Goal: Navigation & Orientation: Understand site structure

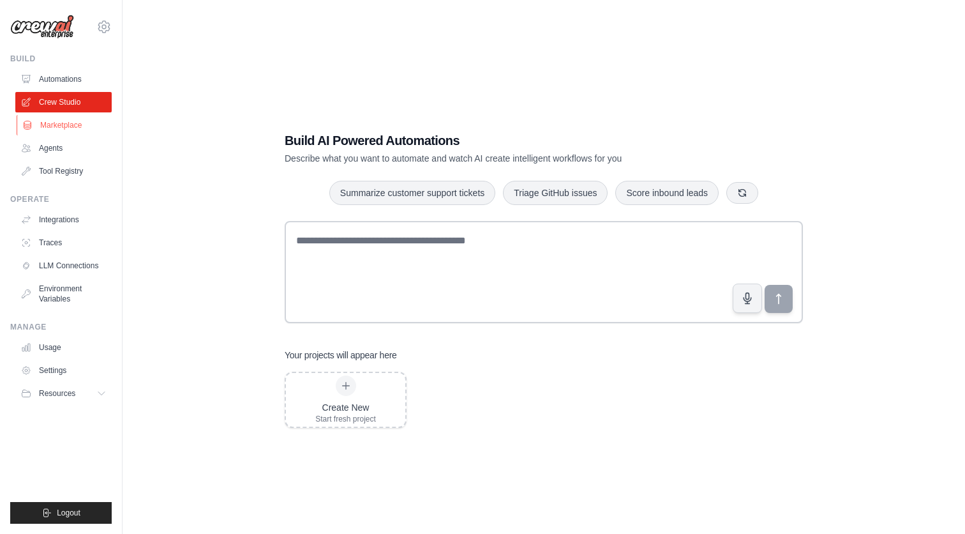
click at [52, 128] on link "Marketplace" at bounding box center [65, 125] width 96 height 20
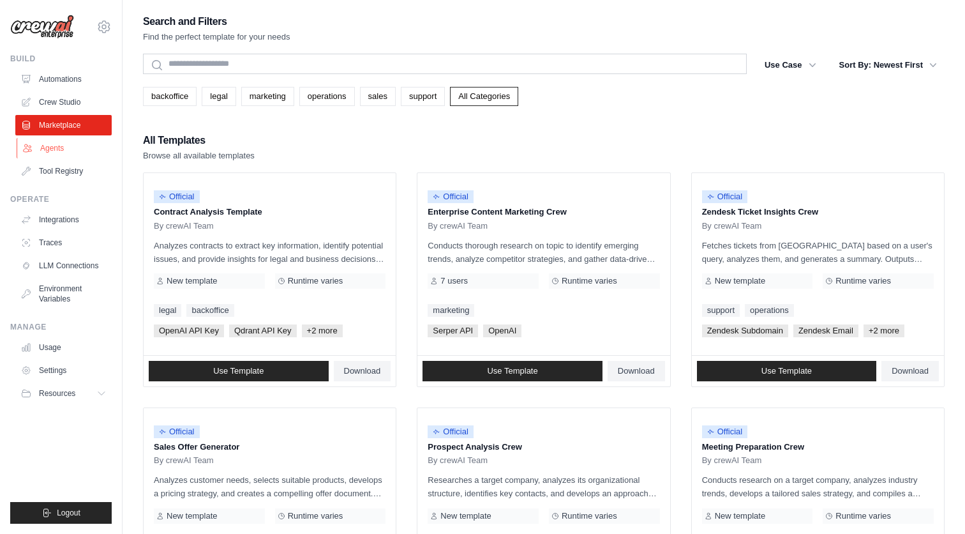
click at [54, 153] on link "Agents" at bounding box center [65, 148] width 96 height 20
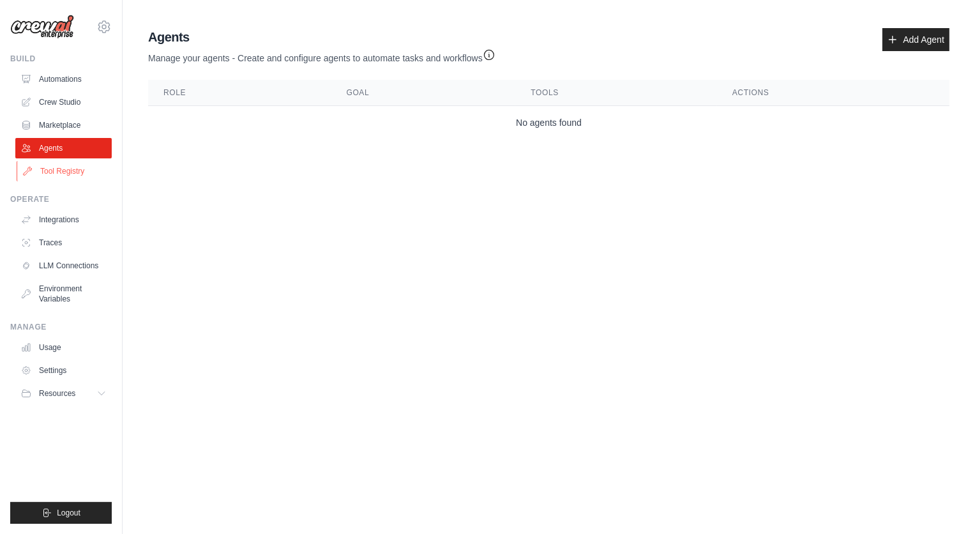
click at [47, 173] on link "Tool Registry" at bounding box center [65, 171] width 96 height 20
